Goal: Task Accomplishment & Management: Use online tool/utility

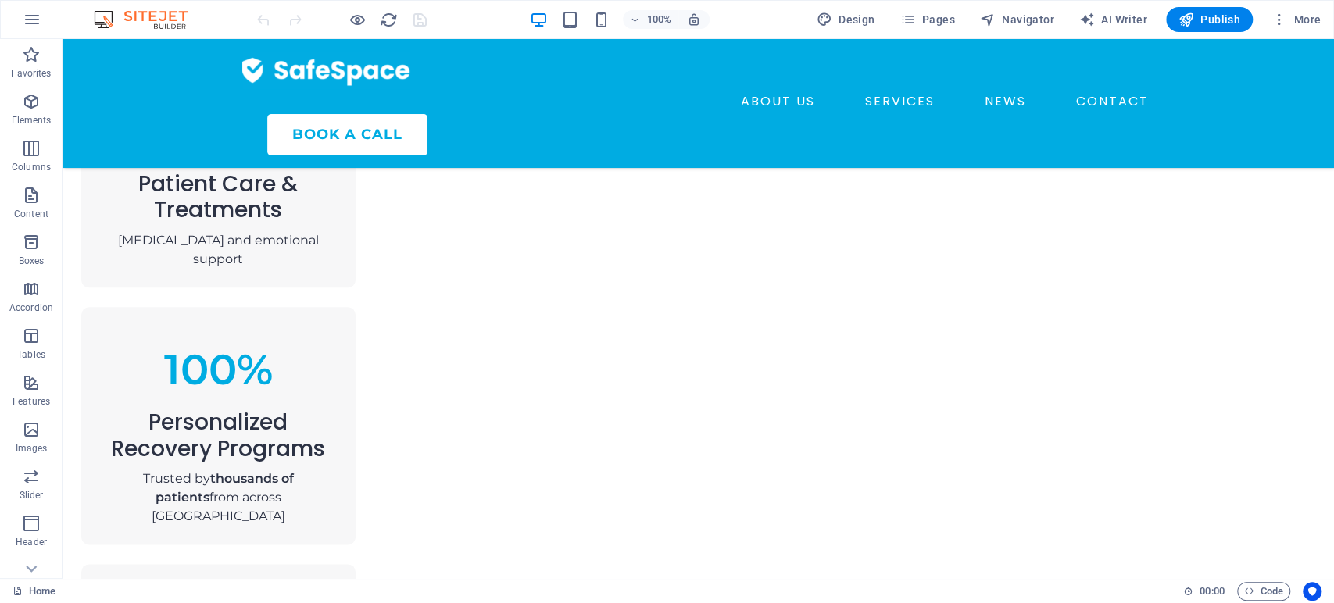
scroll to position [1240, 0]
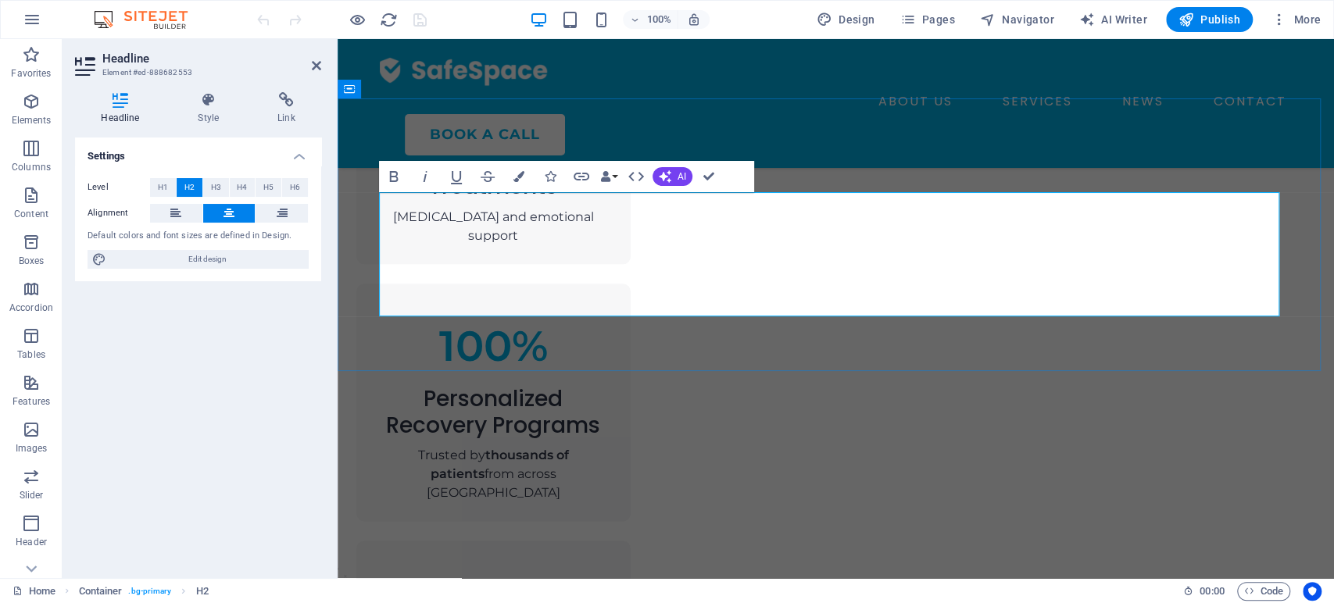
drag, startPoint x: 836, startPoint y: 257, endPoint x: 418, endPoint y: 273, distance: 418.3
copy span "cardiac and critical care"
drag, startPoint x: 418, startPoint y: 273, endPoint x: 406, endPoint y: 295, distance: 24.1
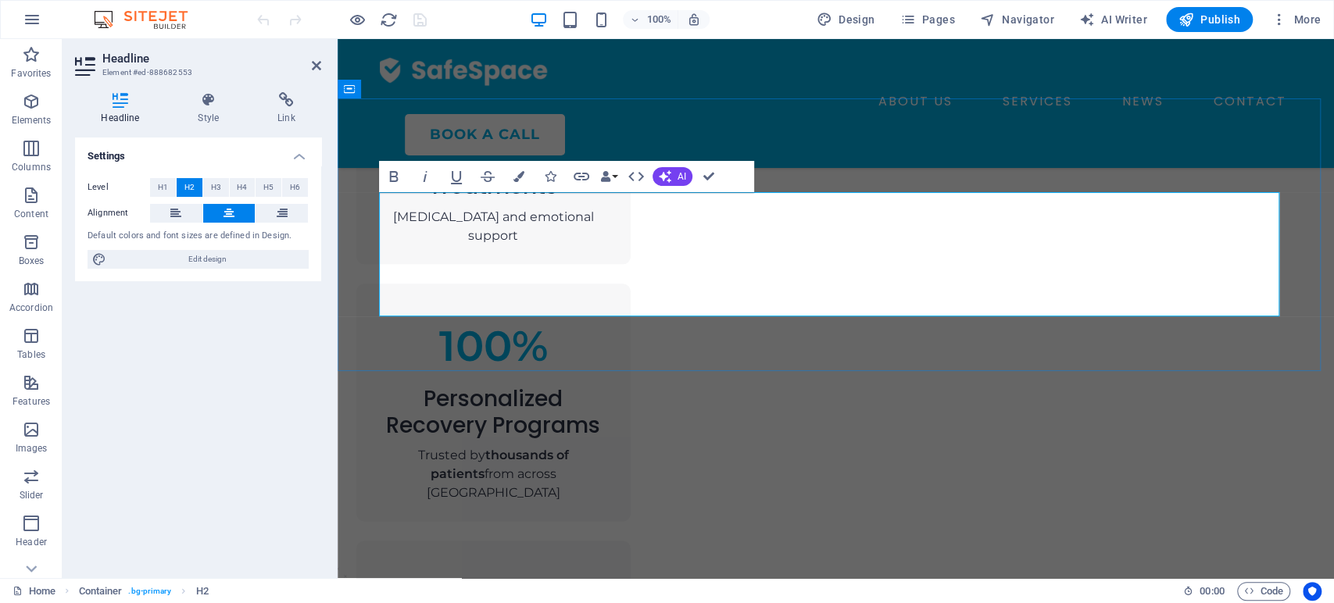
drag, startPoint x: 781, startPoint y: 261, endPoint x: 388, endPoint y: 273, distance: 392.4
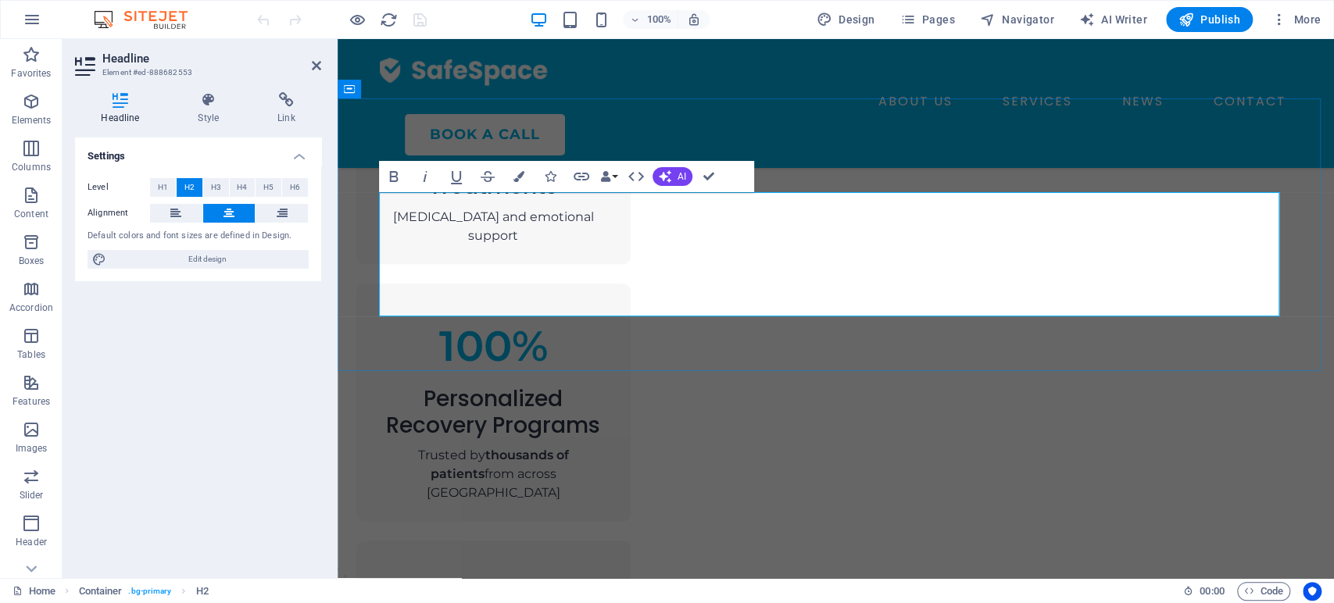
drag, startPoint x: 598, startPoint y: 261, endPoint x: 455, endPoint y: 270, distance: 144.1
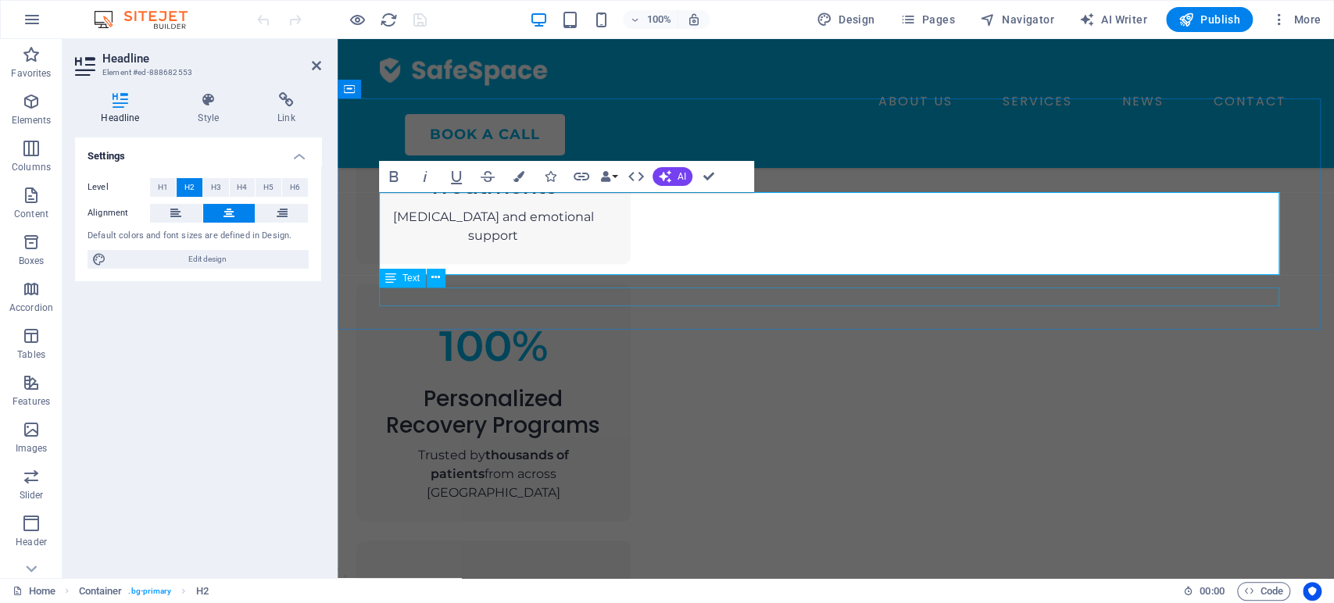
drag, startPoint x: 1236, startPoint y: 257, endPoint x: 832, endPoint y: 292, distance: 405.5
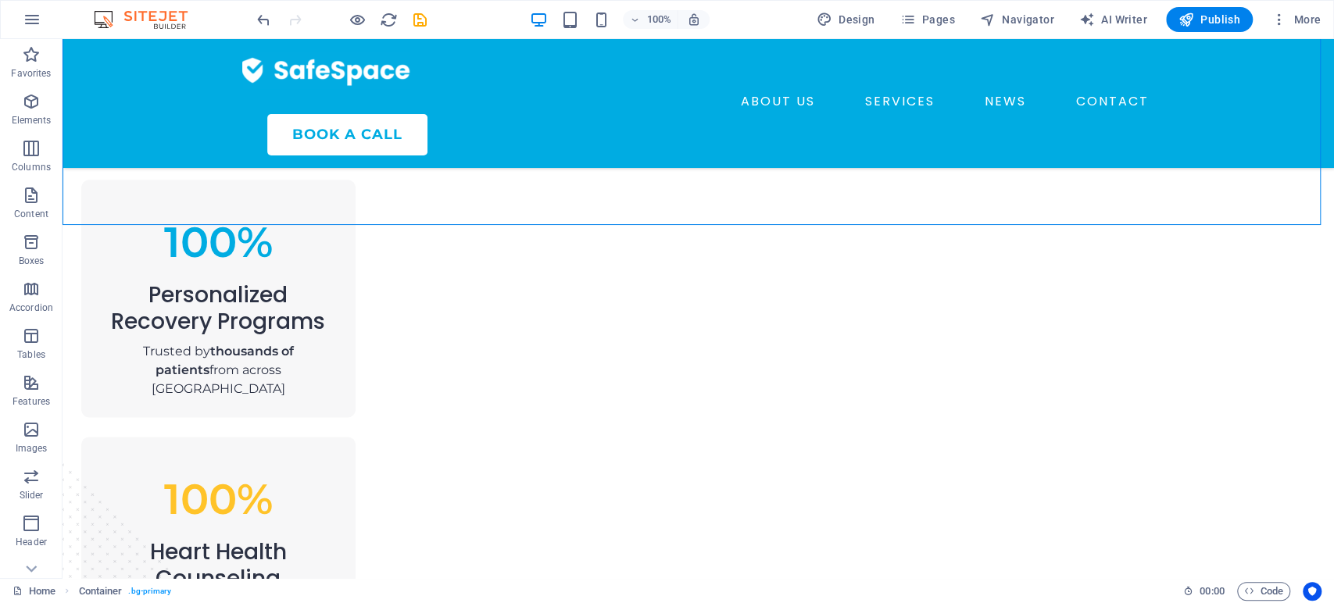
scroll to position [1352, 0]
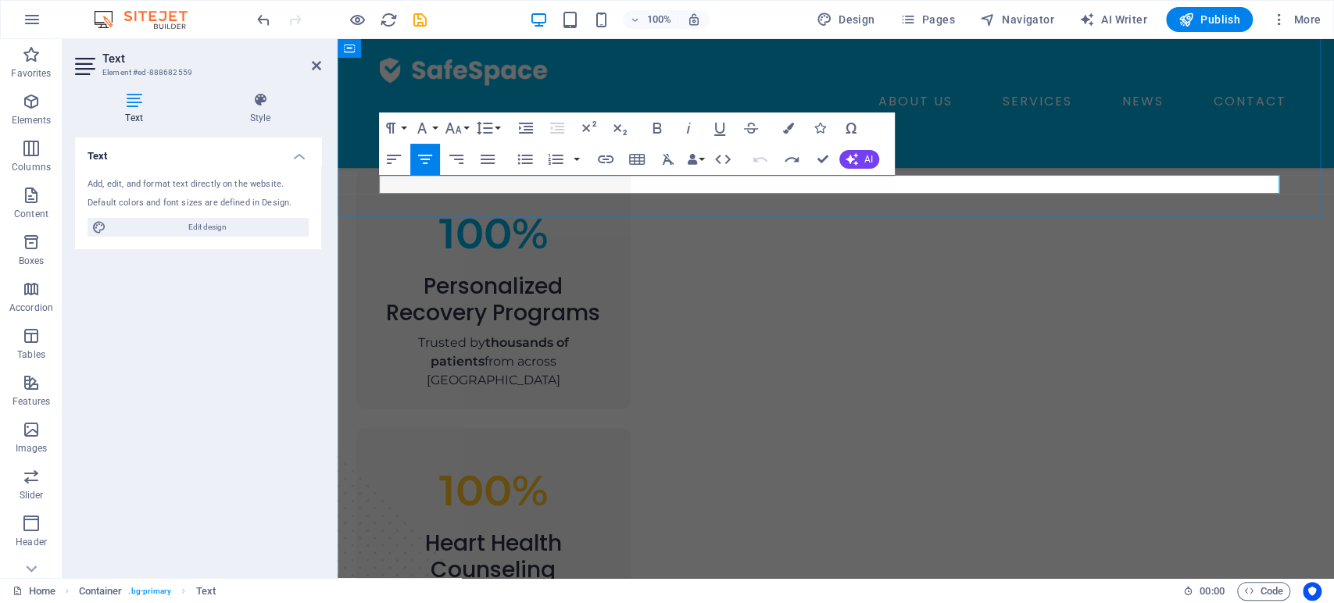
drag, startPoint x: 1179, startPoint y: 188, endPoint x: 916, endPoint y: 194, distance: 263.4
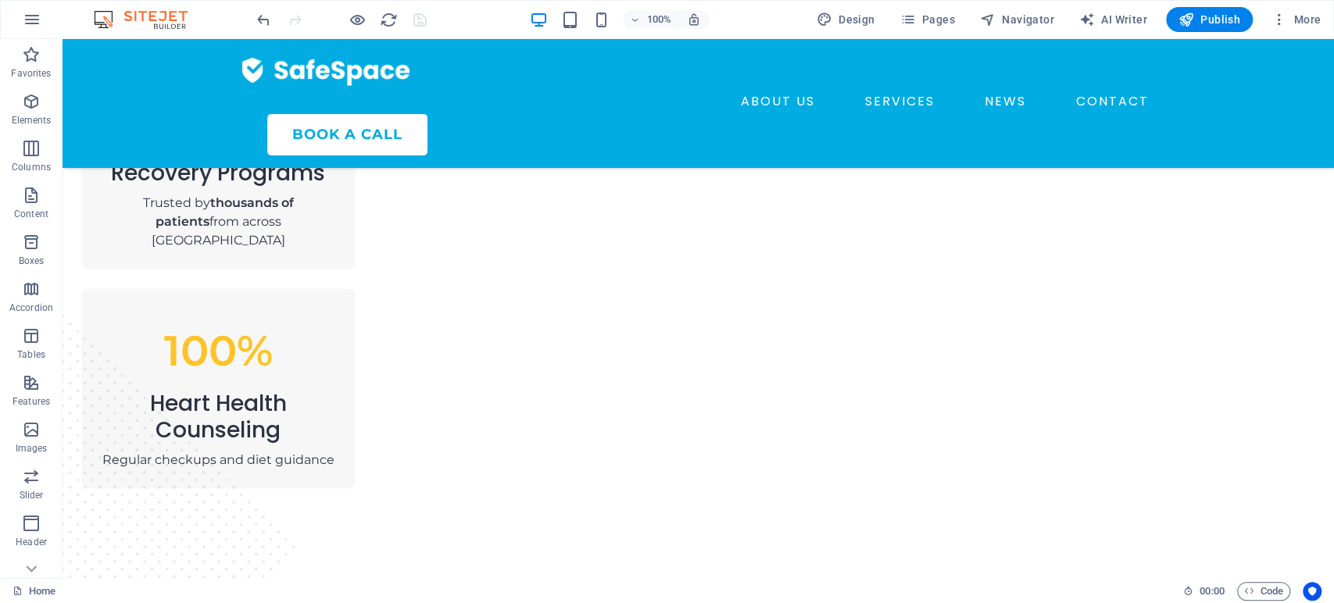
scroll to position [1500, 0]
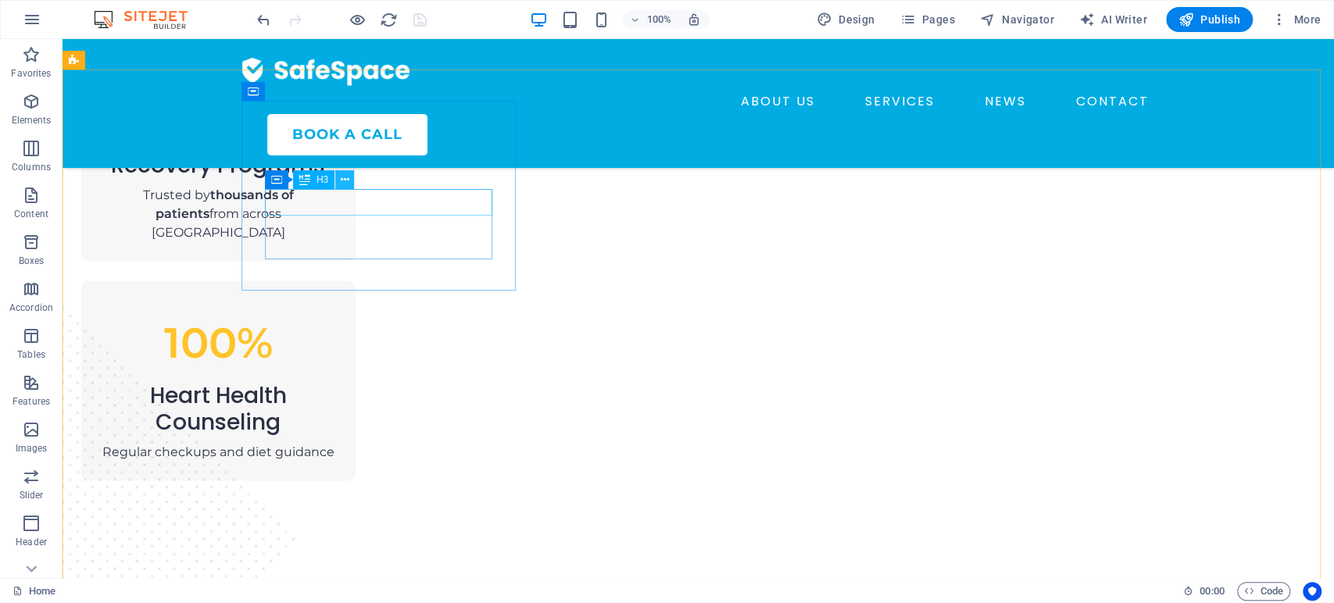
click at [342, 173] on icon at bounding box center [345, 180] width 9 height 16
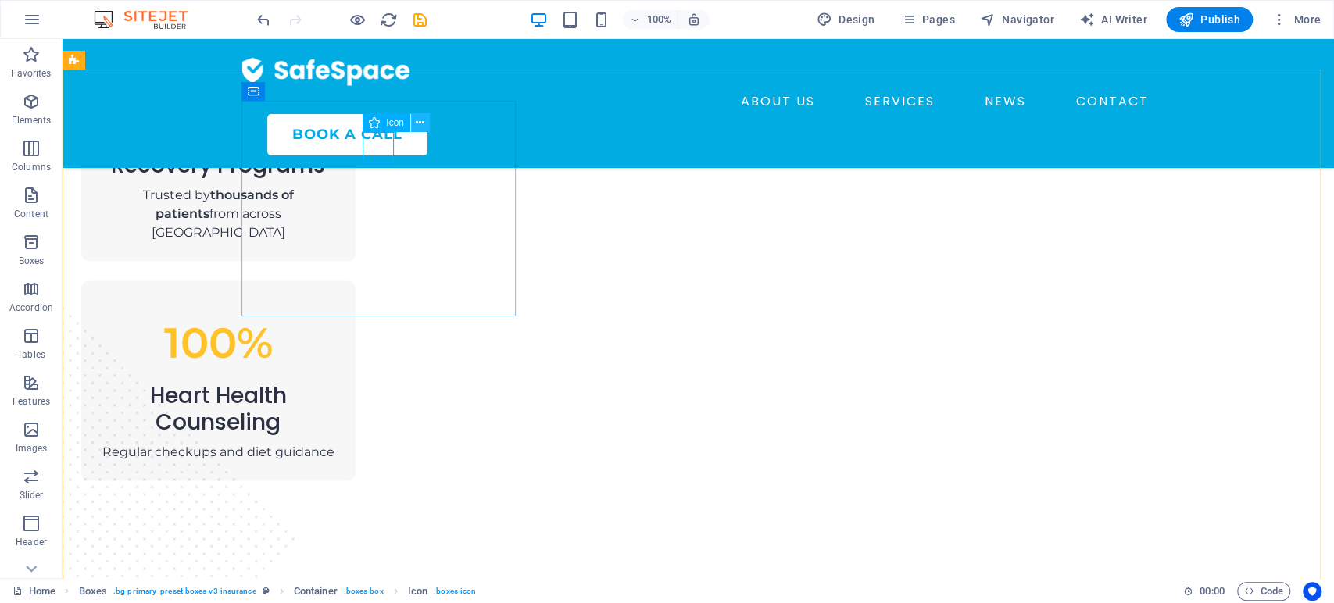
click at [418, 123] on icon at bounding box center [420, 123] width 9 height 16
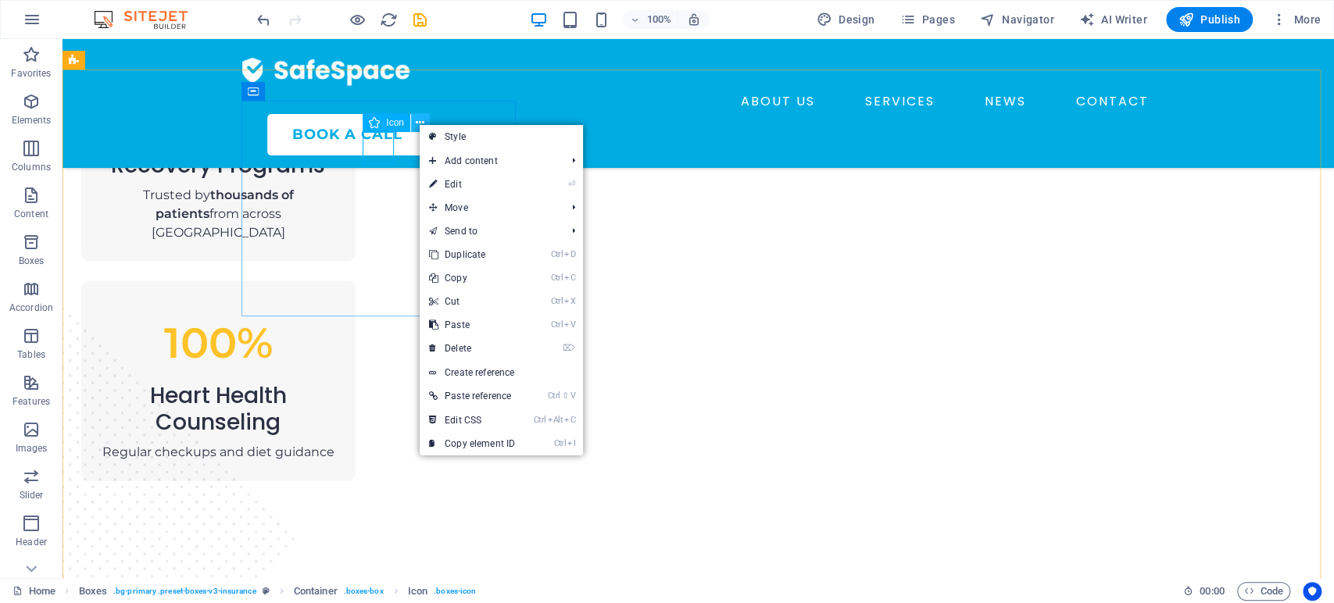
click at [418, 123] on icon at bounding box center [420, 123] width 9 height 16
click at [418, 122] on icon at bounding box center [420, 123] width 9 height 16
click at [450, 180] on link "⏎ Edit" at bounding box center [472, 182] width 105 height 23
select select "xMidYMid"
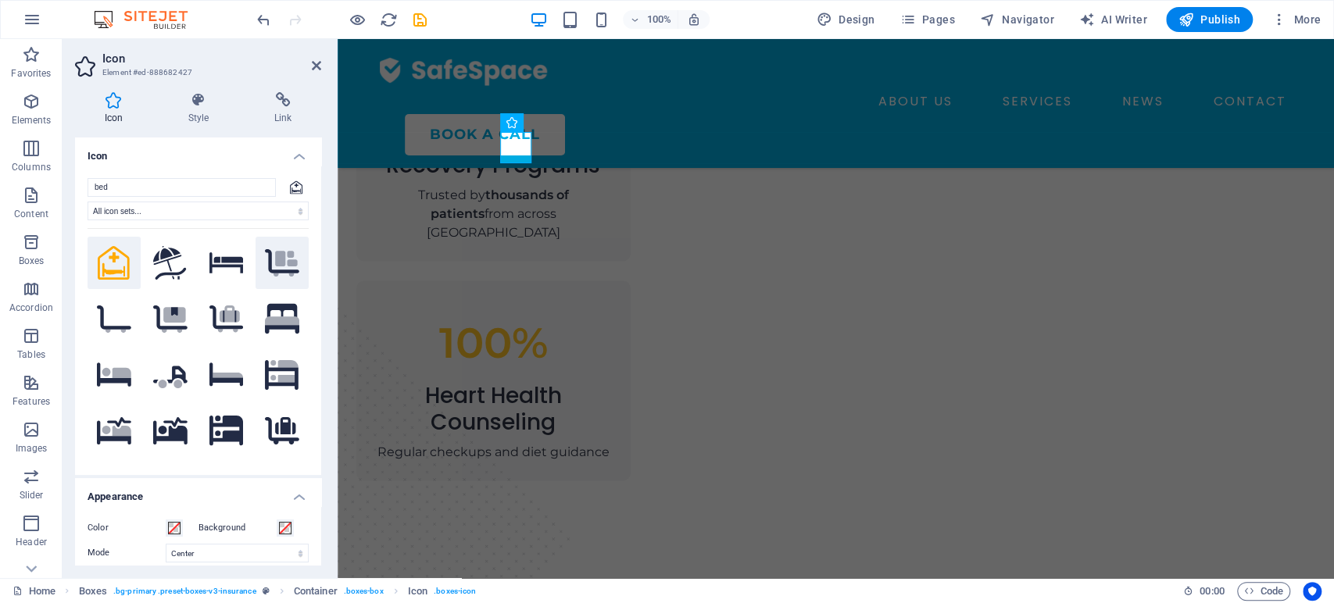
drag, startPoint x: 299, startPoint y: 245, endPoint x: 302, endPoint y: 255, distance: 9.7
click at [302, 255] on button ".fa-secondary{opacity:.4}" at bounding box center [281, 263] width 53 height 53
click at [175, 186] on input "bed" at bounding box center [182, 187] width 188 height 19
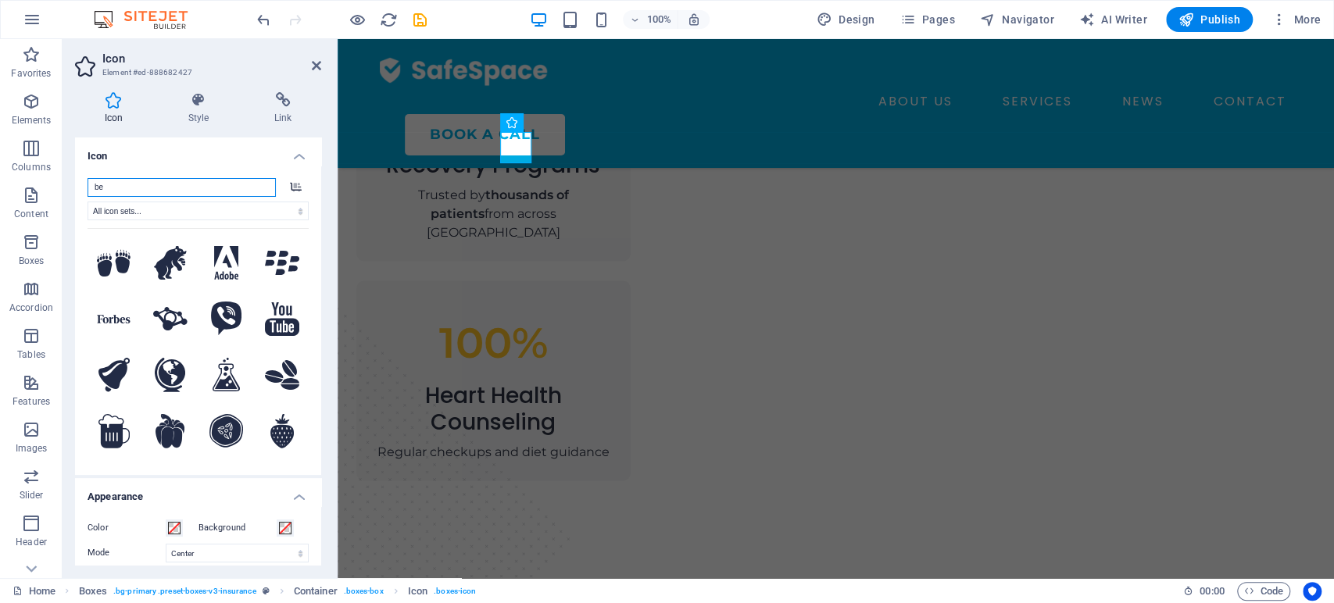
type input "b"
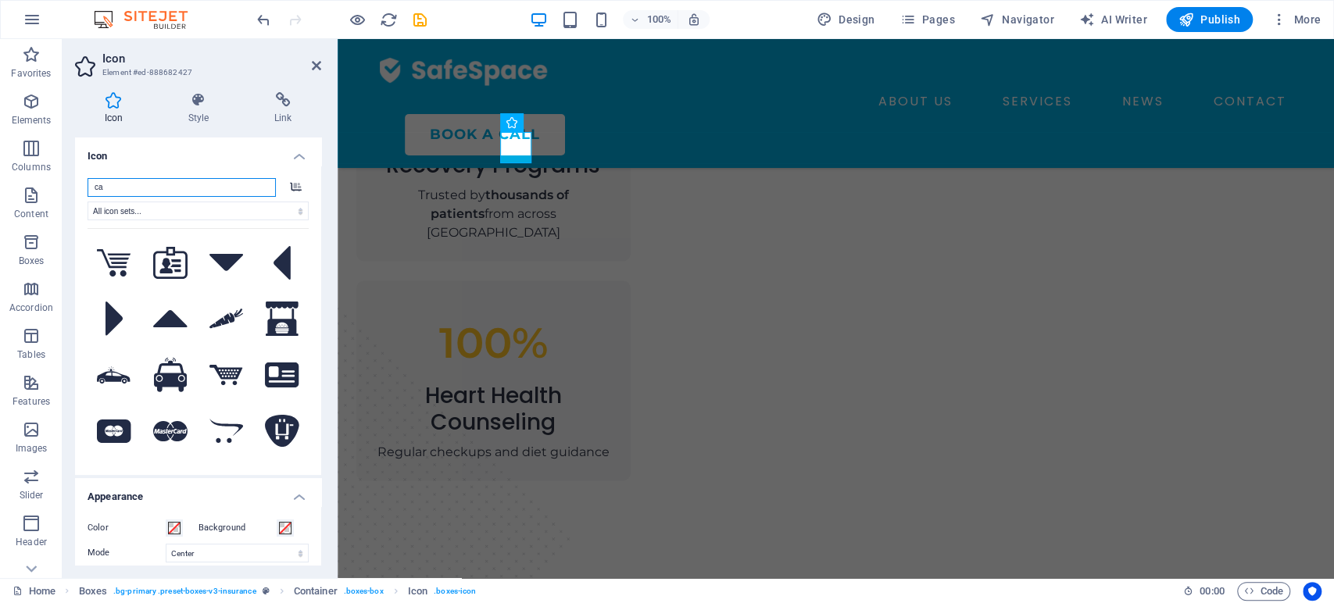
type input "c"
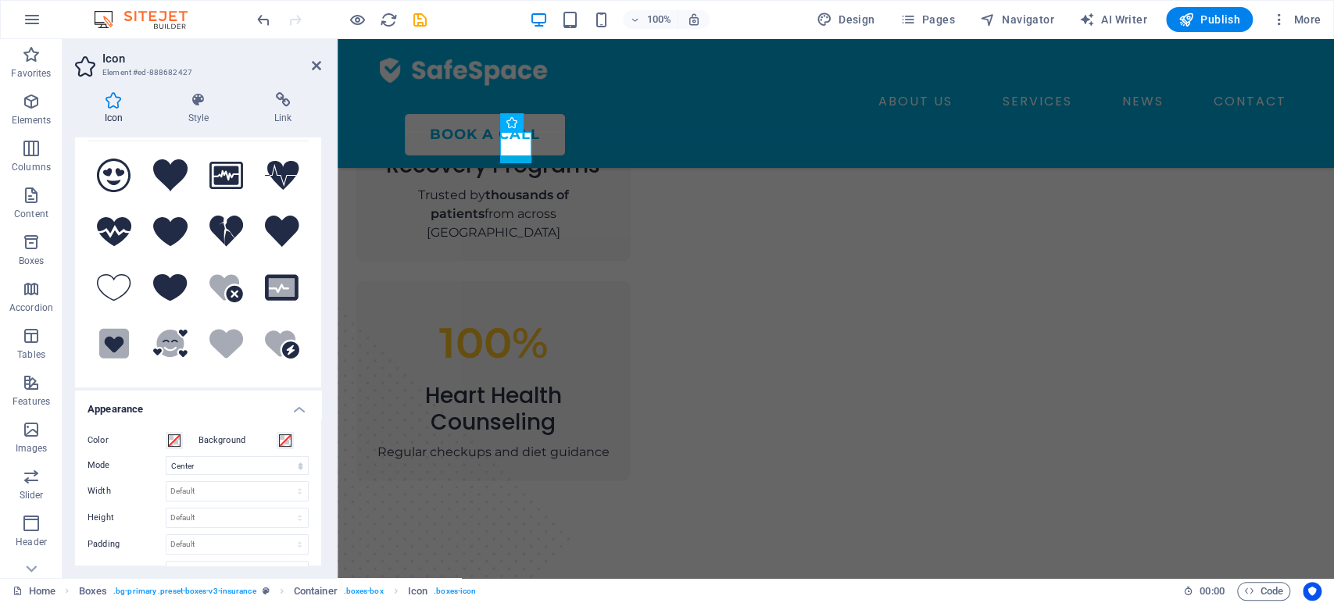
scroll to position [94, 0]
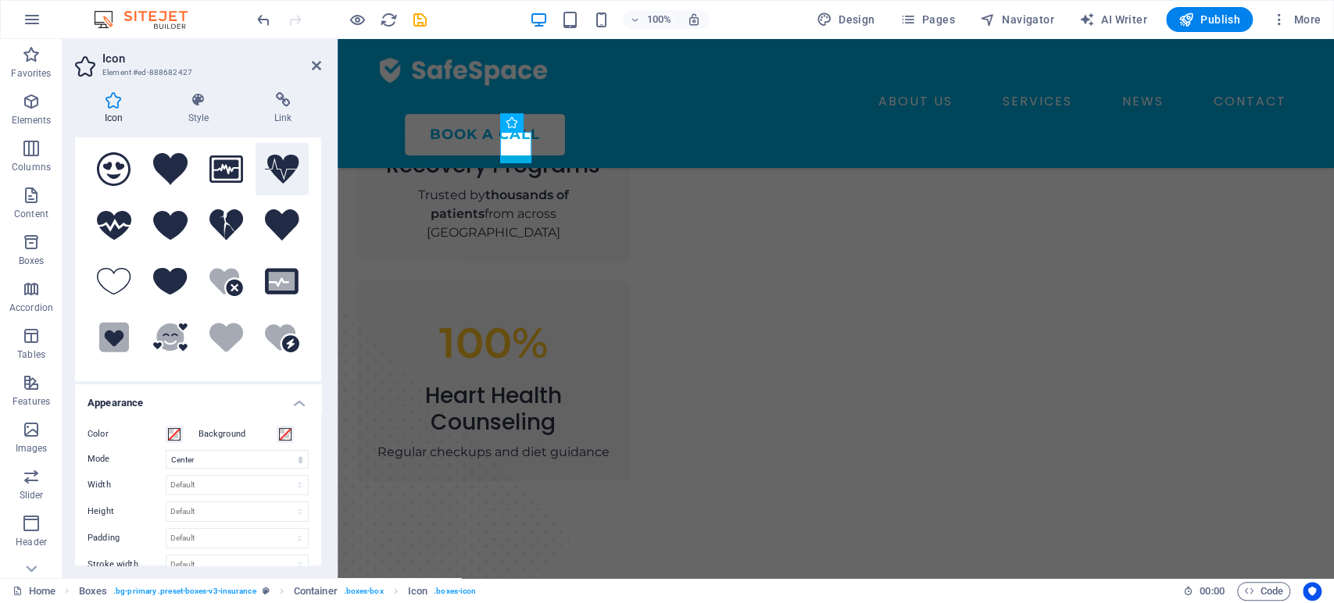
type input "heart"
click at [273, 169] on icon at bounding box center [282, 169] width 34 height 29
click at [273, 277] on icon at bounding box center [282, 281] width 27 height 19
click at [274, 170] on icon at bounding box center [282, 169] width 34 height 29
drag, startPoint x: 318, startPoint y: 320, endPoint x: 315, endPoint y: 198, distance: 121.9
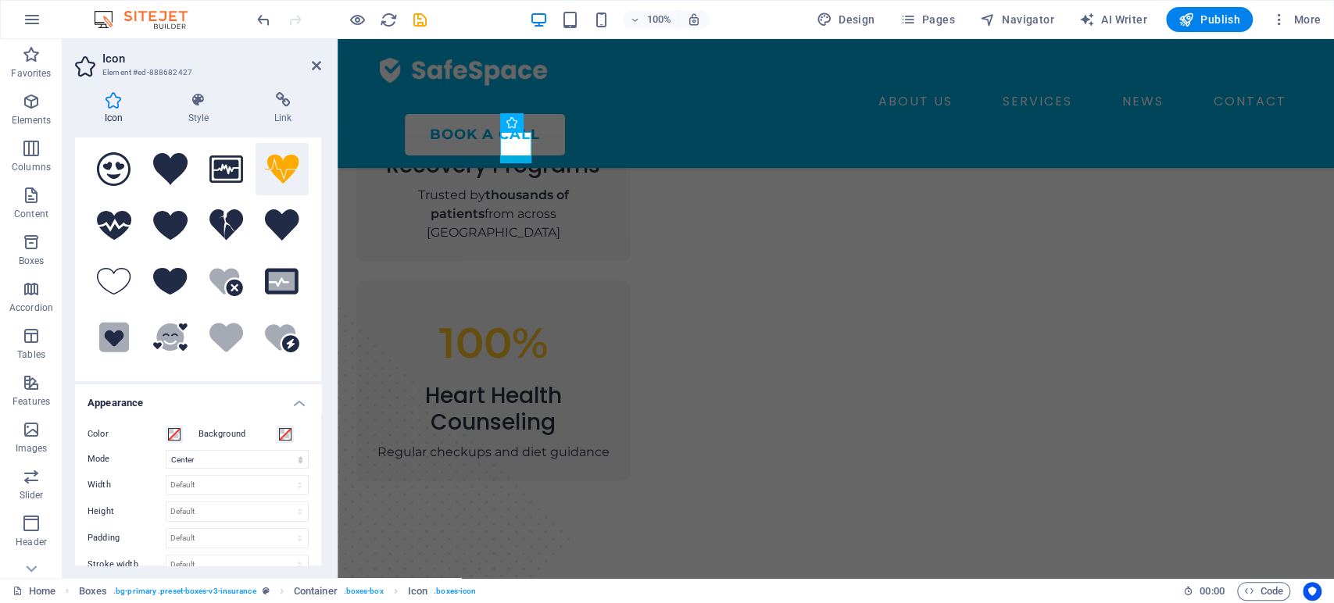
click at [315, 198] on div "heart All icon sets... IcoFont Ionicons FontAwesome Brands FontAwesome Duotone …" at bounding box center [198, 226] width 246 height 309
drag, startPoint x: 317, startPoint y: 209, endPoint x: 317, endPoint y: 173, distance: 35.2
click at [317, 173] on div "heart All icon sets... IcoFont Ionicons FontAwesome Brands FontAwesome Duotone …" at bounding box center [198, 226] width 246 height 309
click at [322, 175] on div "Icon Style Link Icon heart All icon sets... IcoFont Ionicons FontAwesome Brands…" at bounding box center [198, 329] width 271 height 498
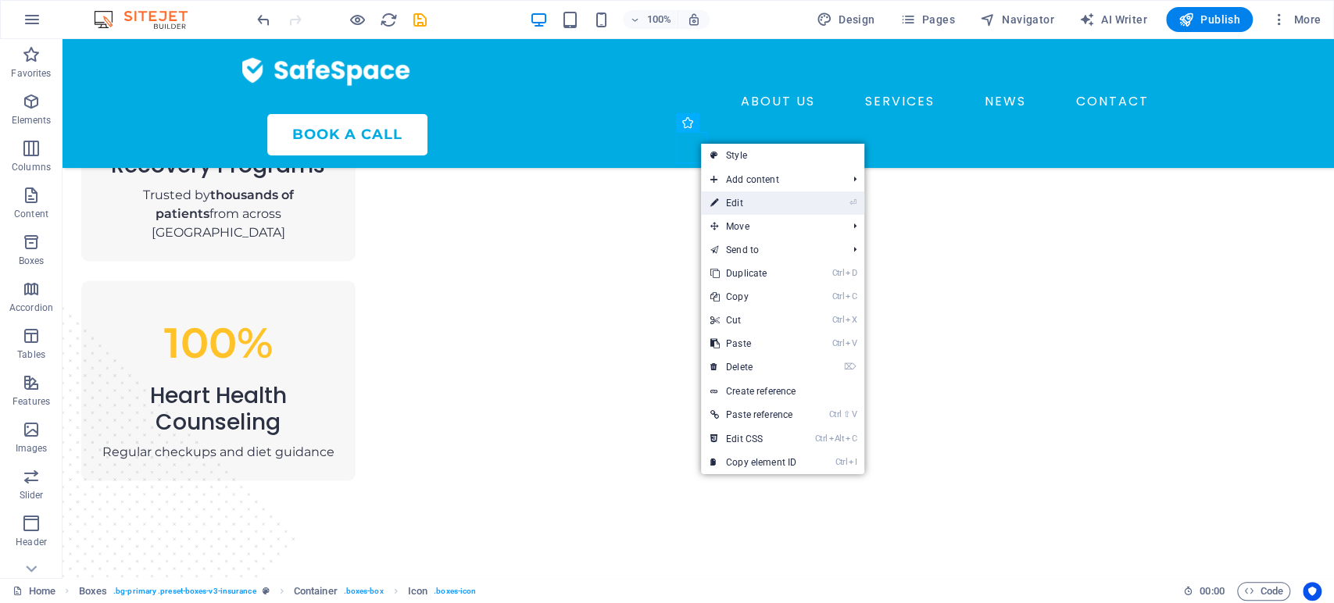
click at [740, 202] on link "⏎ Edit" at bounding box center [753, 202] width 105 height 23
select select "xMidYMid"
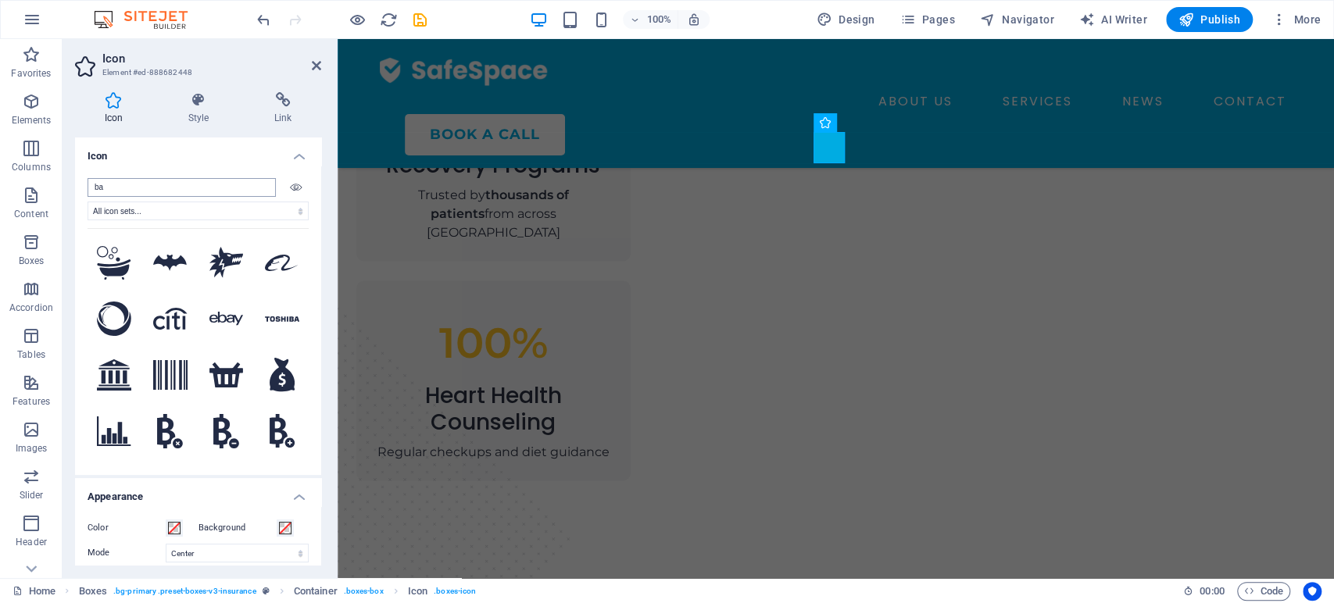
type input "b"
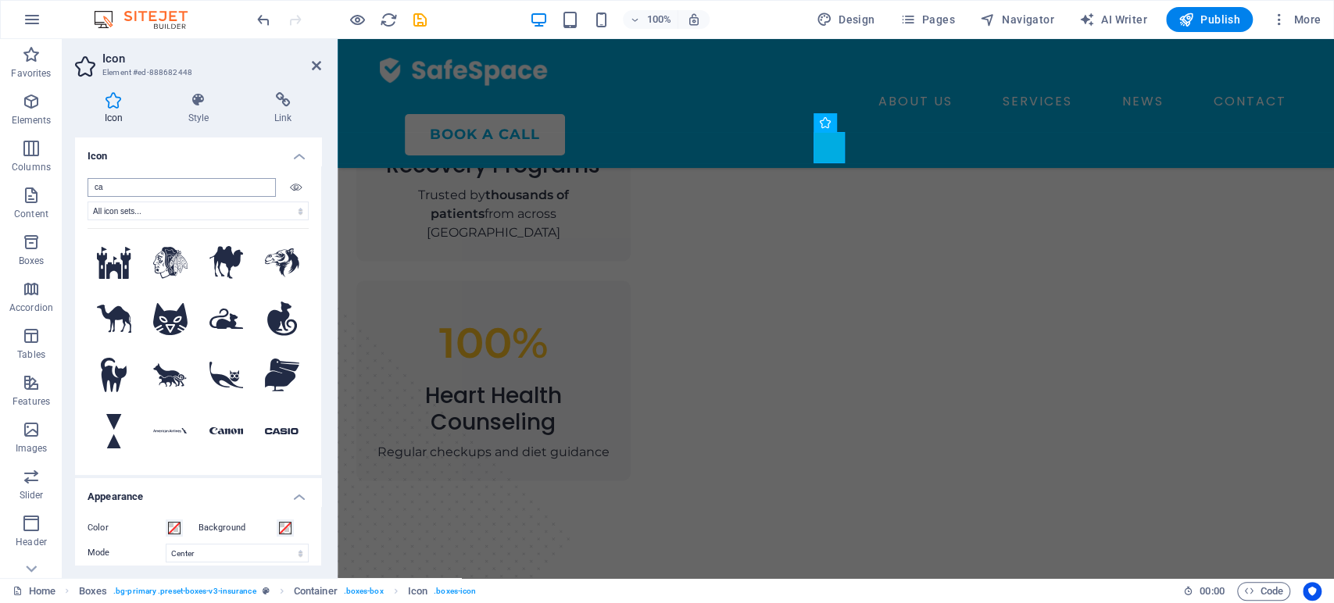
type input "c"
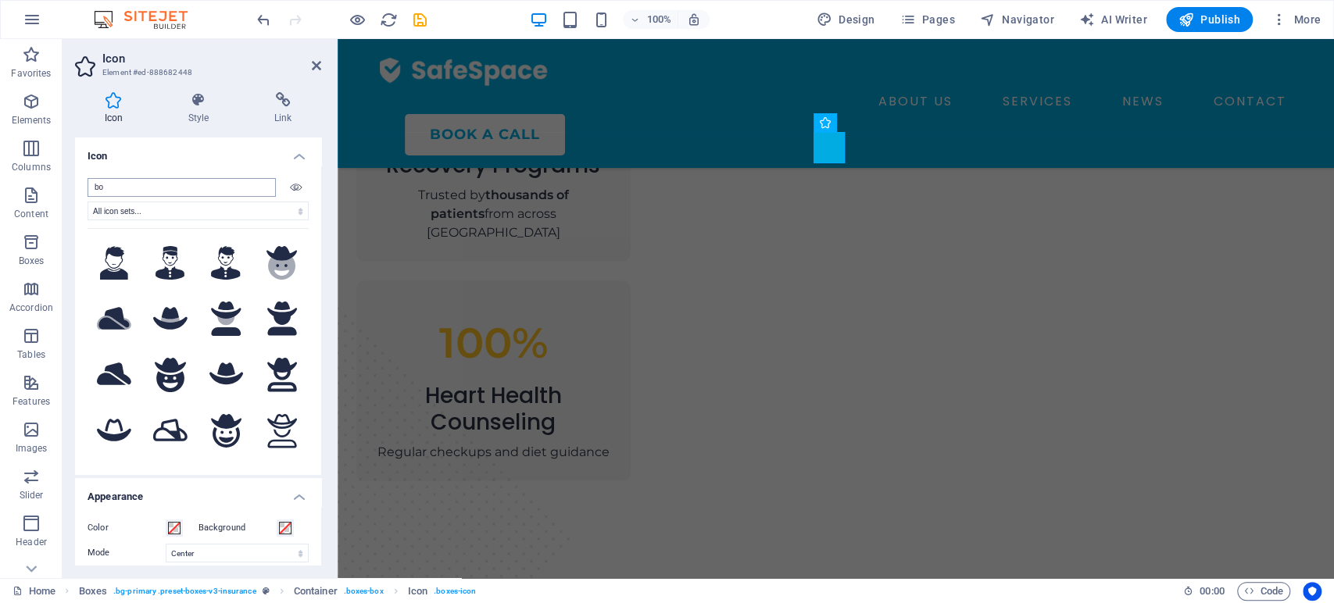
type input "b"
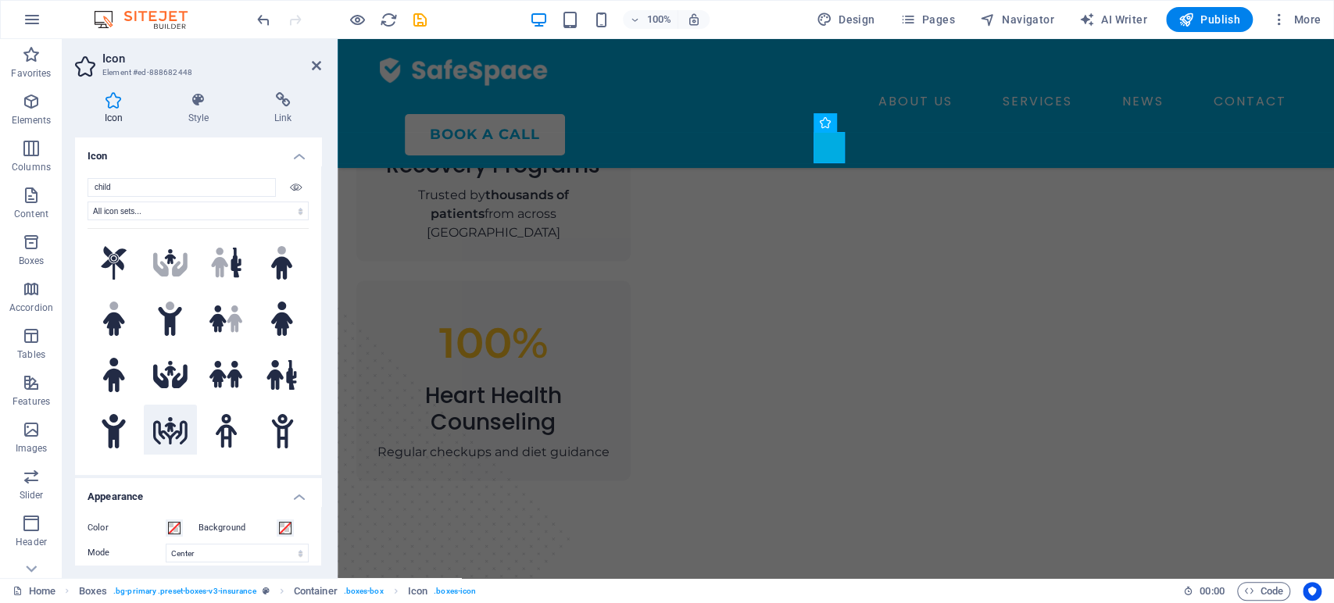
type input "child"
click at [162, 419] on icon at bounding box center [170, 430] width 34 height 27
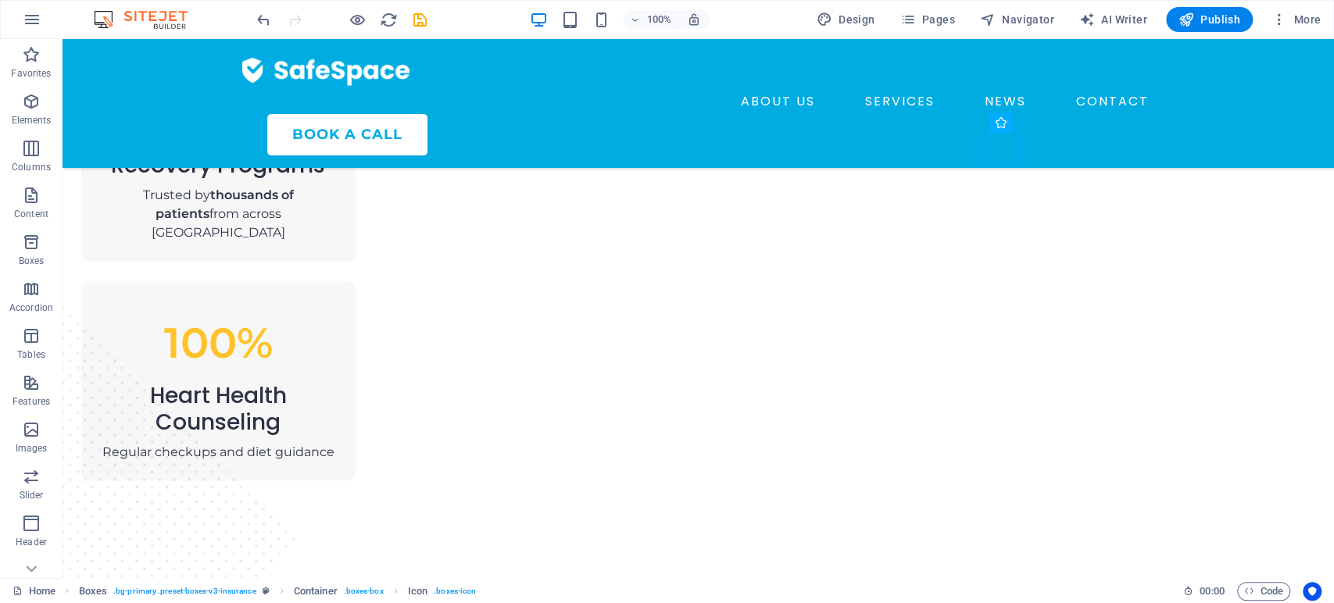
scroll to position [1500, 0]
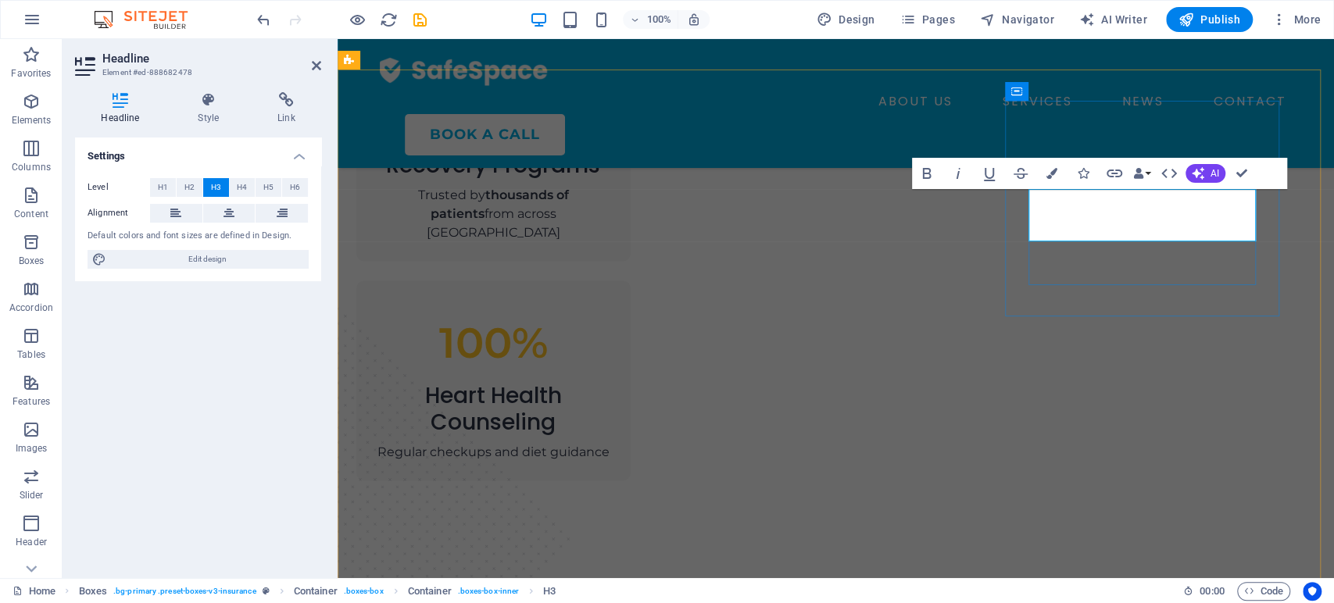
drag, startPoint x: 1159, startPoint y: 199, endPoint x: 1249, endPoint y: 202, distance: 89.1
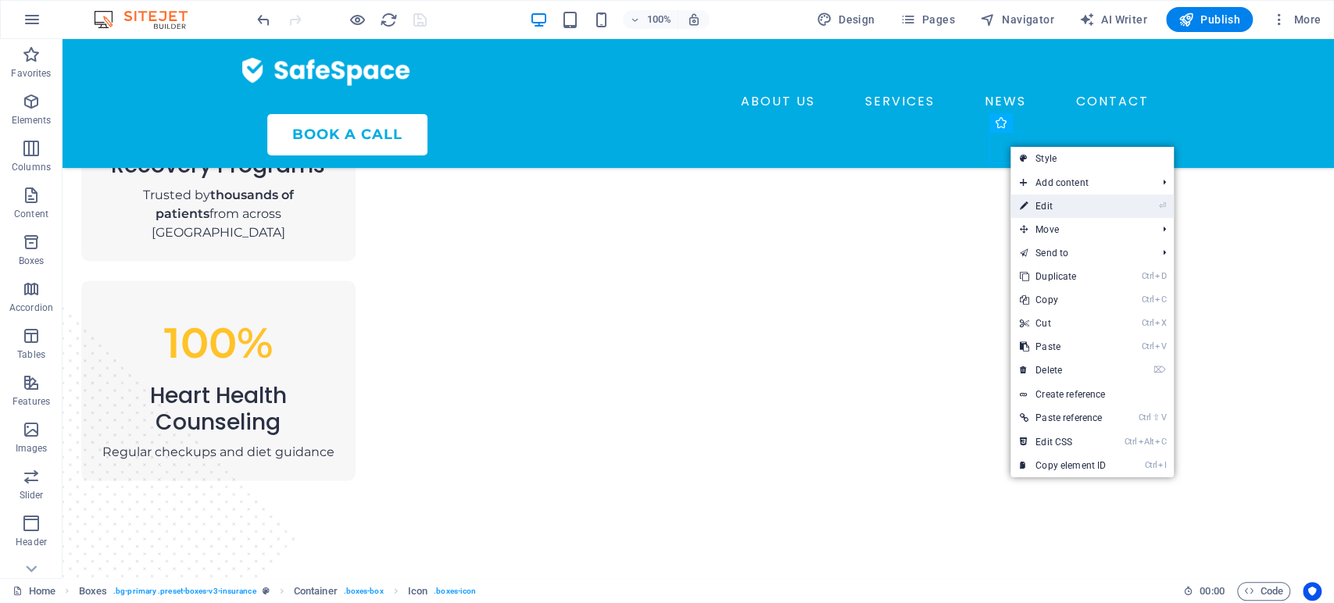
click at [1034, 205] on link "⏎ Edit" at bounding box center [1062, 206] width 105 height 23
select select "xMidYMid"
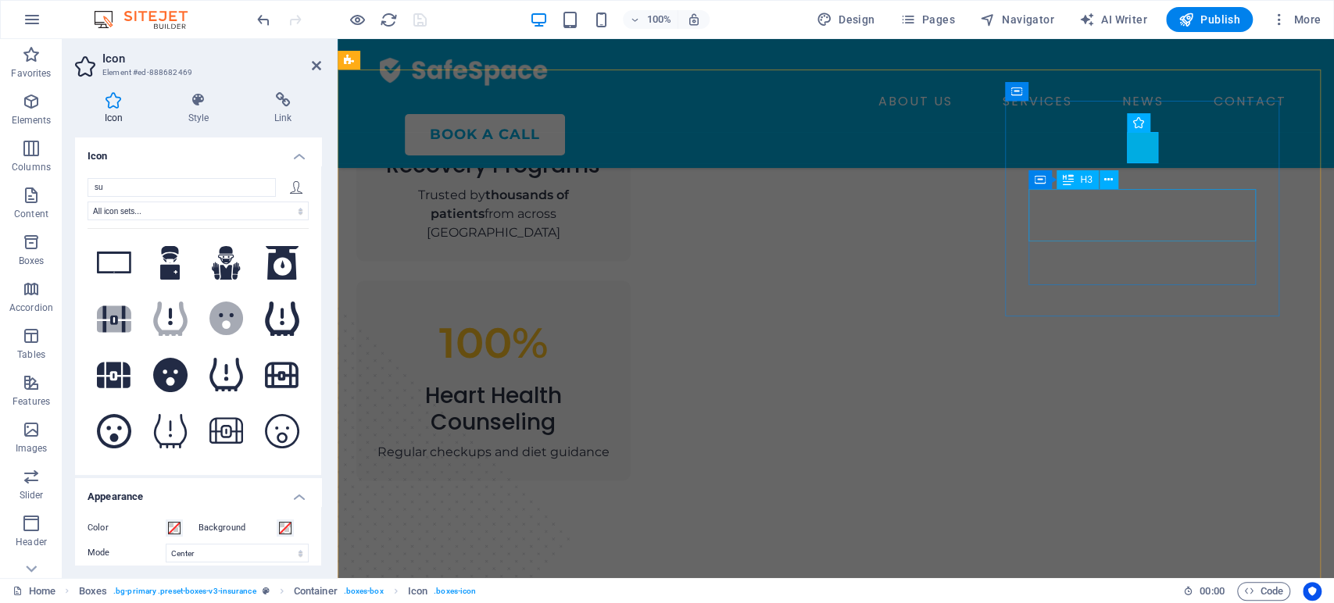
type input "s"
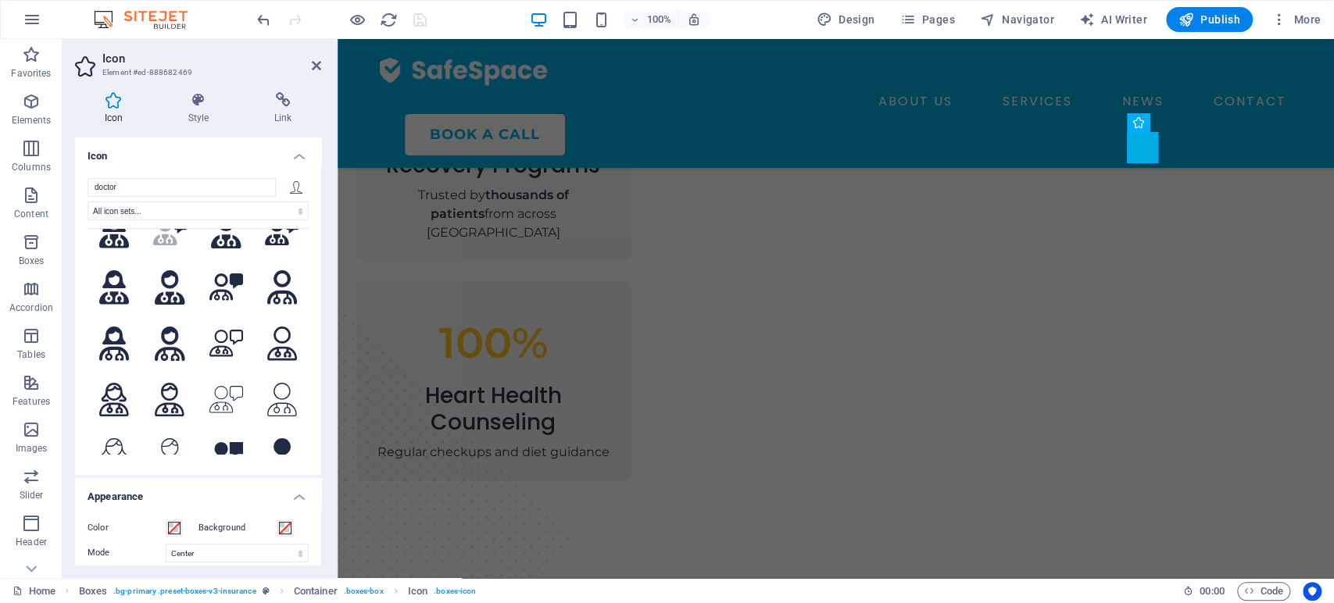
scroll to position [0, 0]
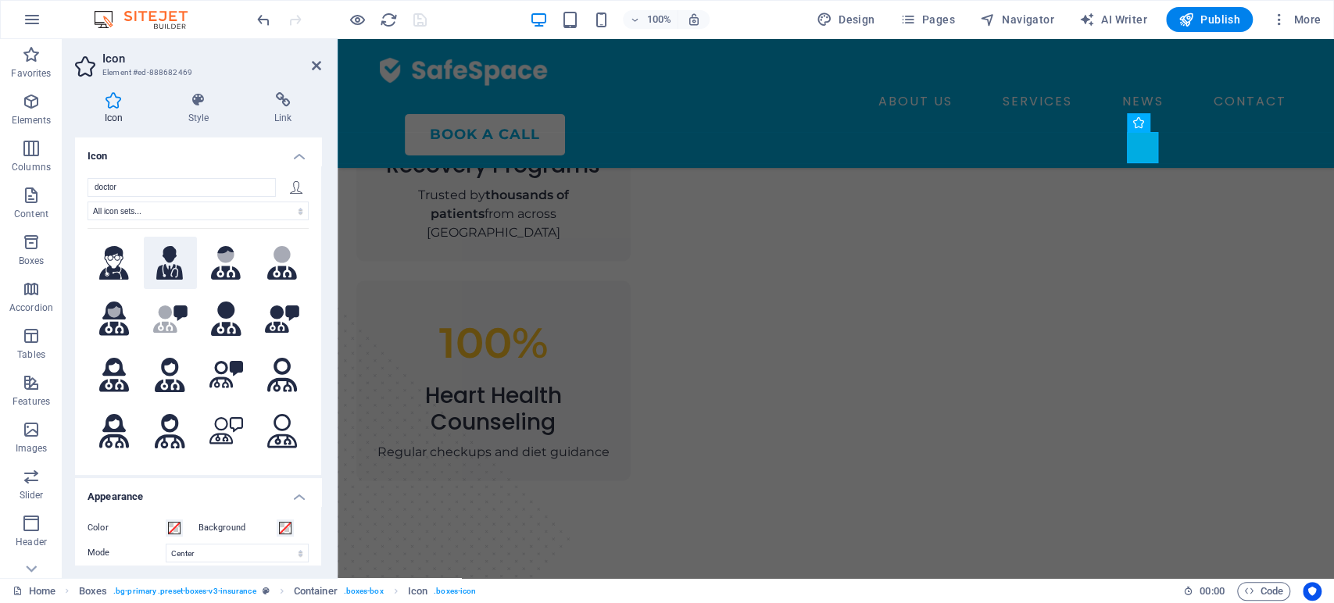
type input "doctor"
click at [166, 268] on icon at bounding box center [169, 263] width 27 height 34
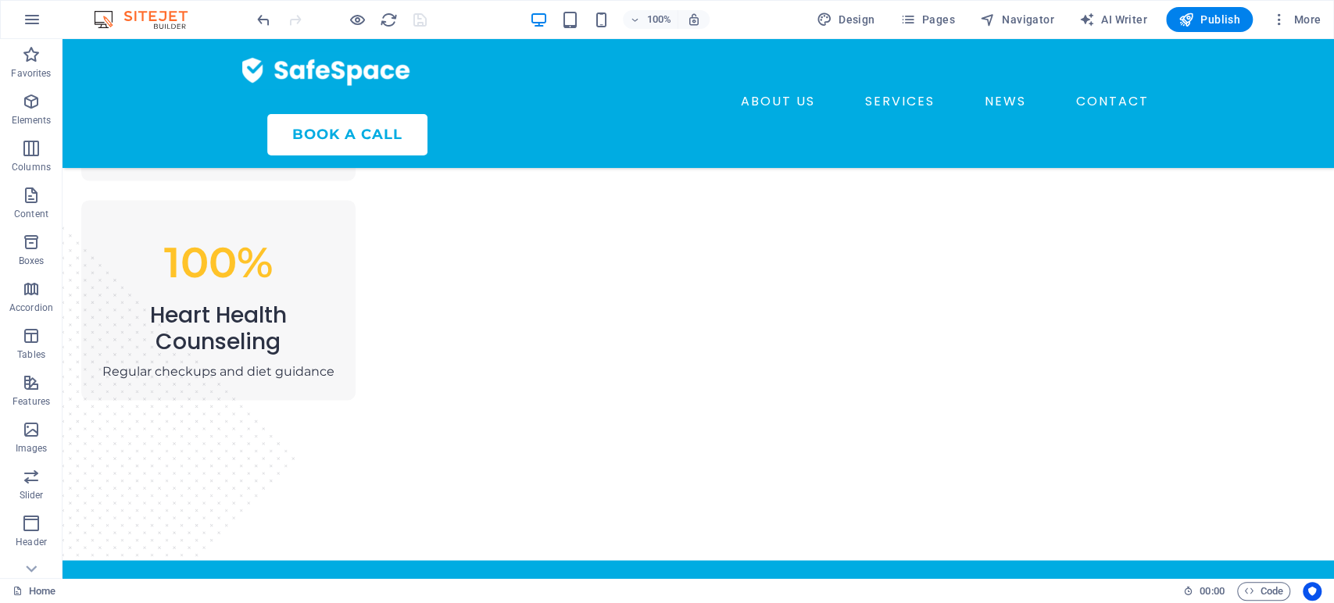
scroll to position [1573, 0]
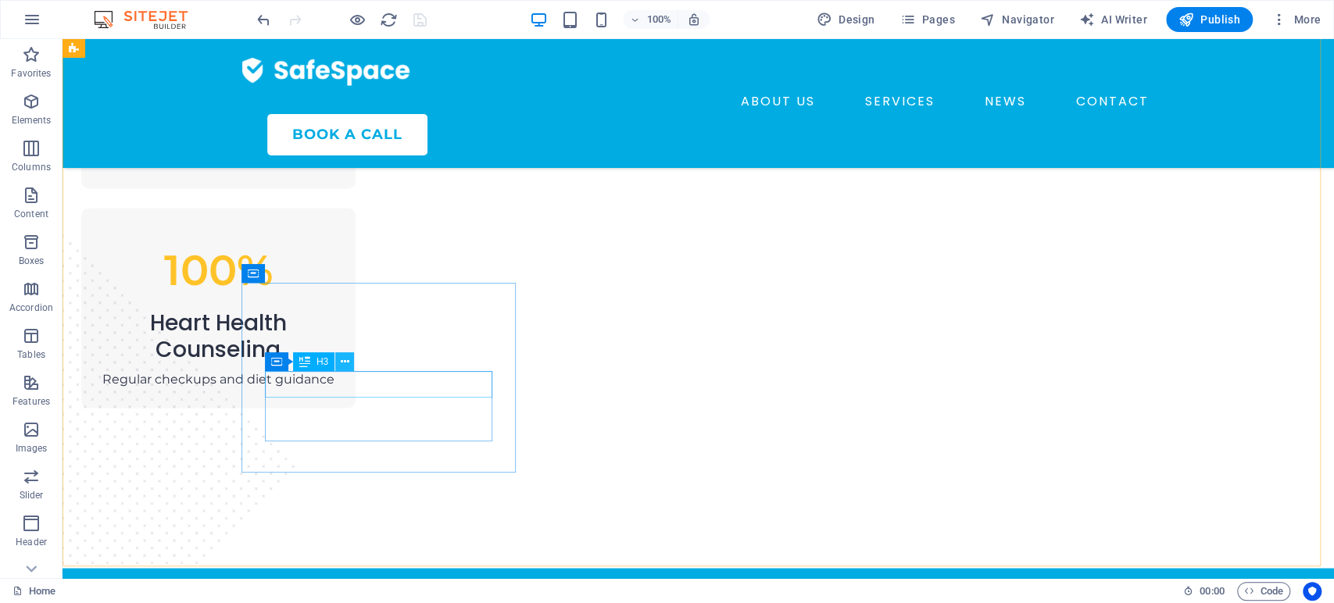
click at [344, 361] on icon at bounding box center [345, 362] width 9 height 16
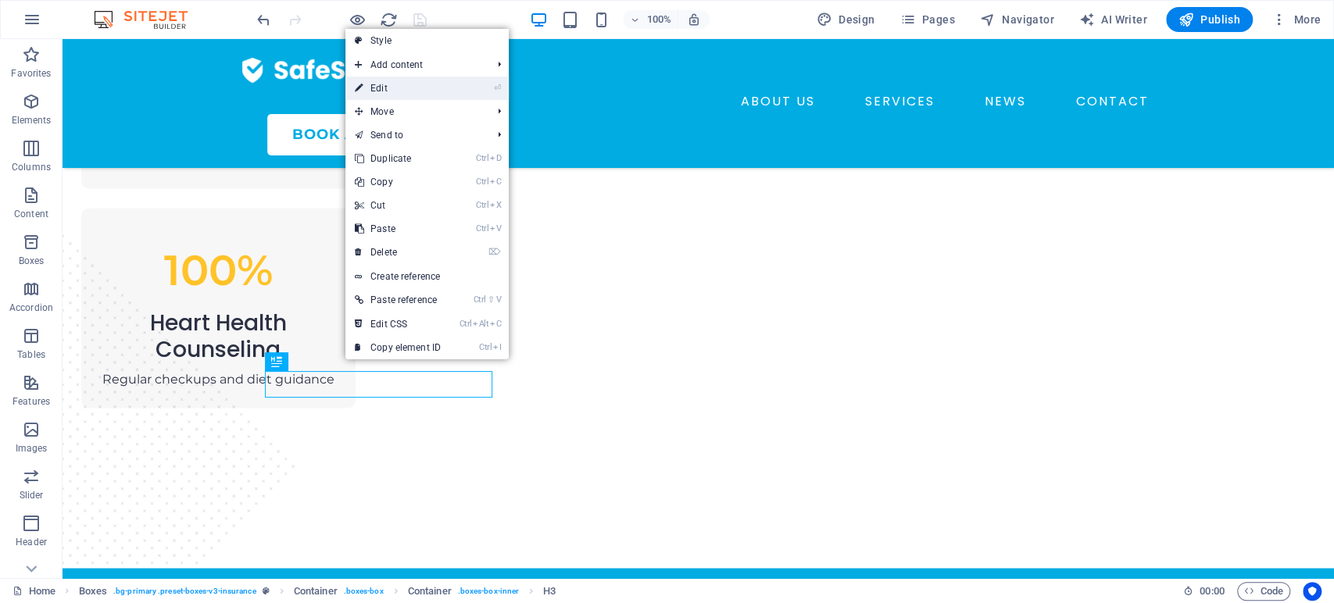
click at [377, 86] on link "⏎ Edit" at bounding box center [397, 88] width 105 height 23
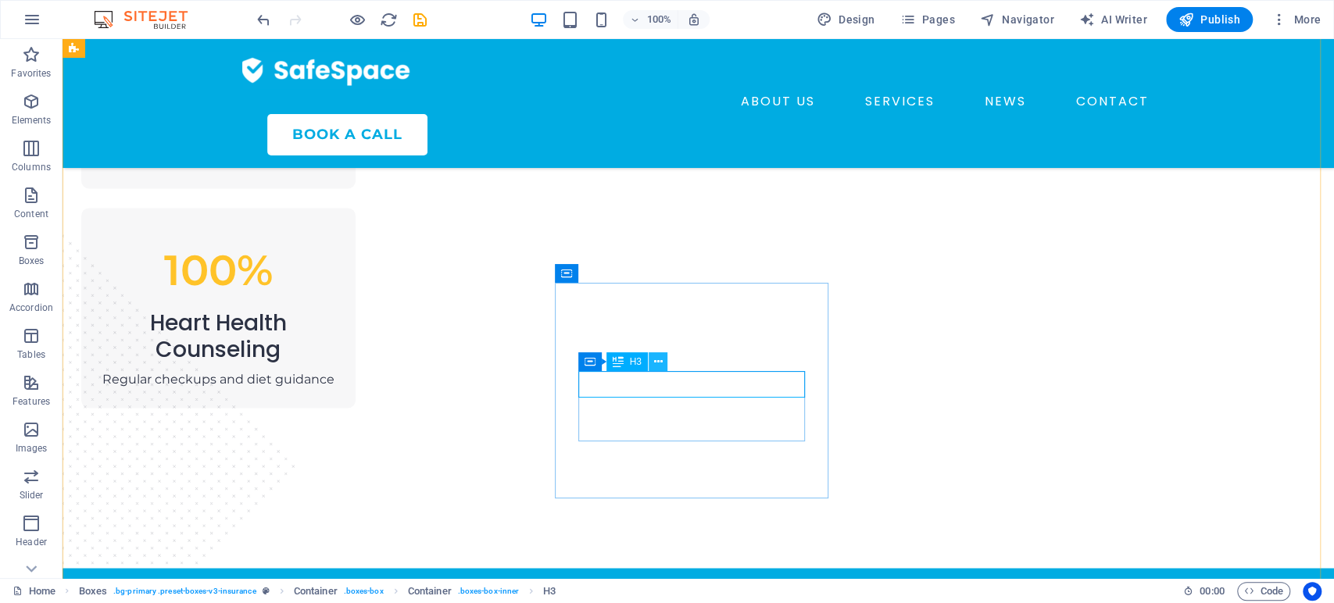
click at [655, 364] on icon at bounding box center [657, 362] width 9 height 16
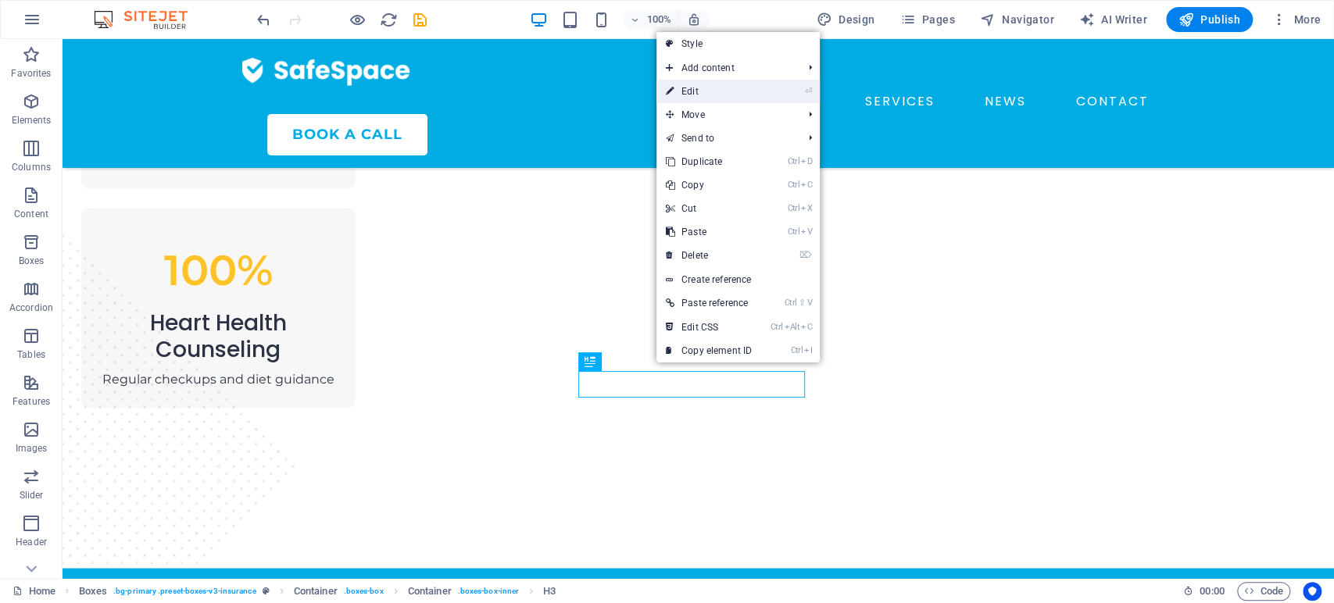
click at [691, 94] on link "⏎ Edit" at bounding box center [708, 91] width 105 height 23
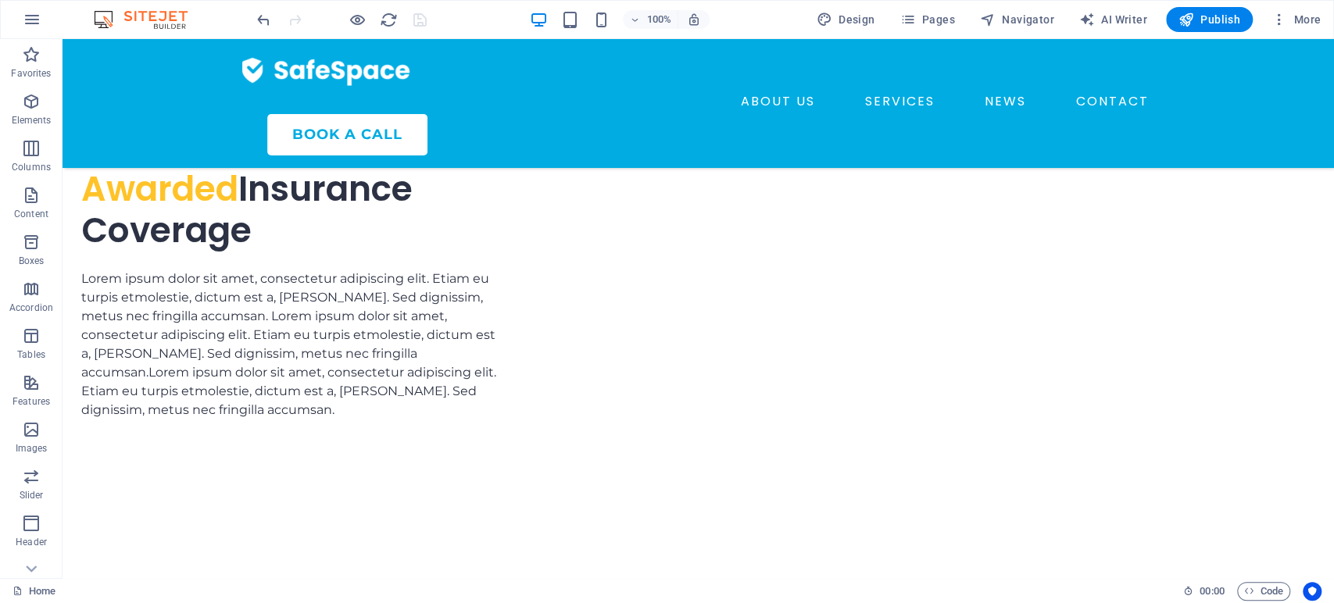
scroll to position [4683, 0]
